Goal: Task Accomplishment & Management: Manage account settings

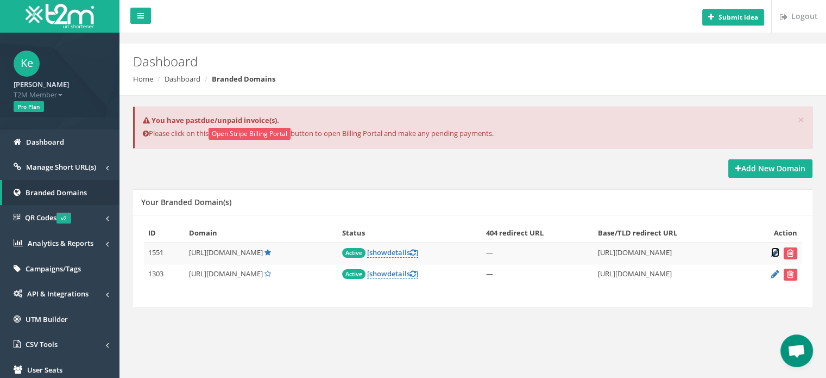
click at [775, 252] on icon at bounding box center [776, 252] width 8 height 7
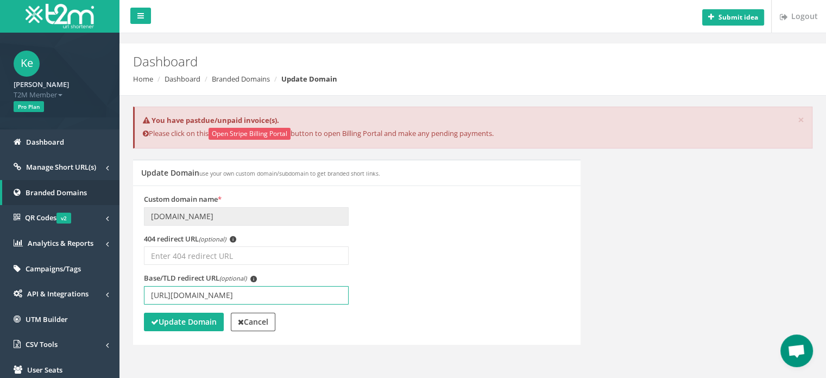
drag, startPoint x: 244, startPoint y: 296, endPoint x: 296, endPoint y: 303, distance: 52.2
click at [244, 296] on input "[URL][DOMAIN_NAME]" at bounding box center [246, 295] width 205 height 18
type input "[URL][DOMAIN_NAME]"
click at [185, 318] on strong "Update Domain" at bounding box center [184, 321] width 66 height 10
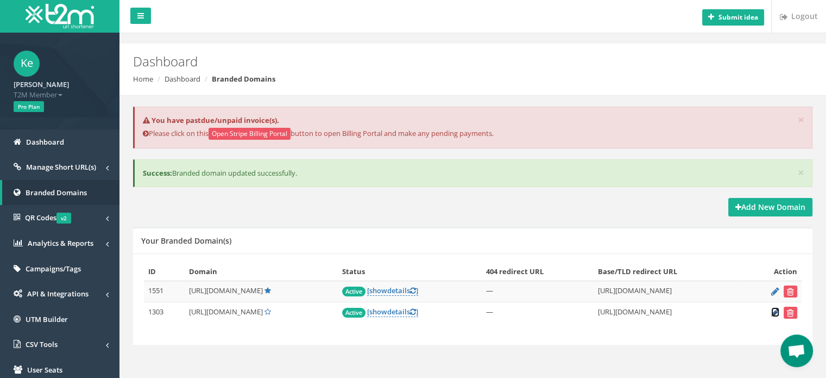
click at [774, 310] on icon at bounding box center [776, 312] width 8 height 7
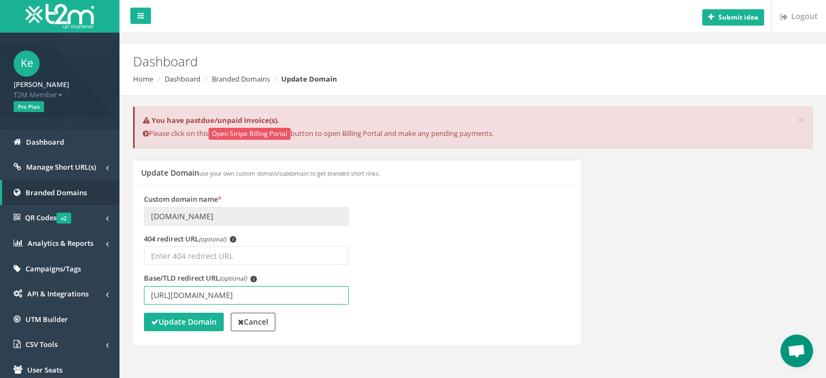
click at [245, 295] on input "[URL][DOMAIN_NAME]" at bounding box center [246, 295] width 205 height 18
type input "[URL][DOMAIN_NAME]"
click at [155, 325] on strong "Update Domain" at bounding box center [184, 321] width 66 height 10
